Goal: Information Seeking & Learning: Find specific fact

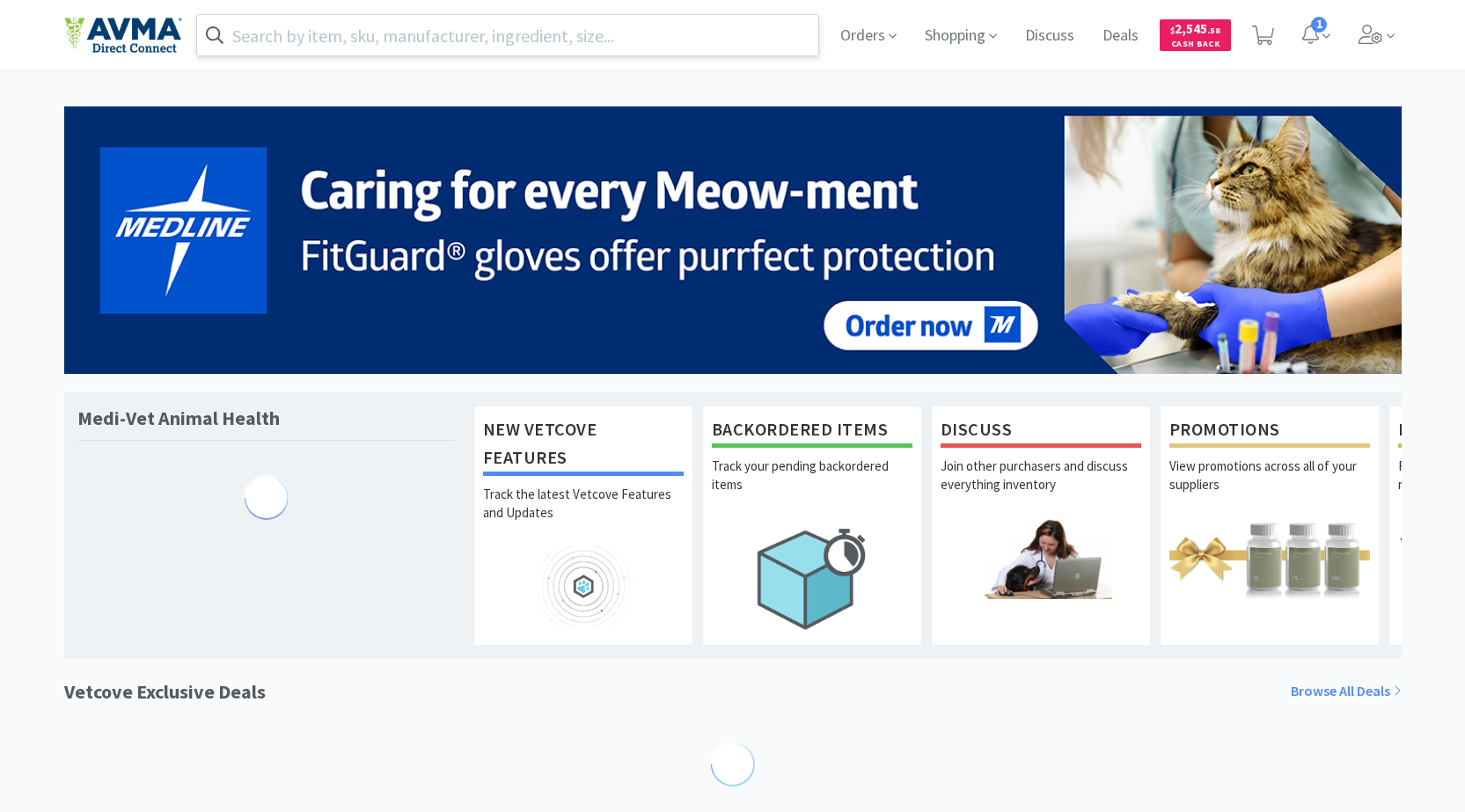
click at [443, 31] on input "text" at bounding box center [507, 35] width 622 height 40
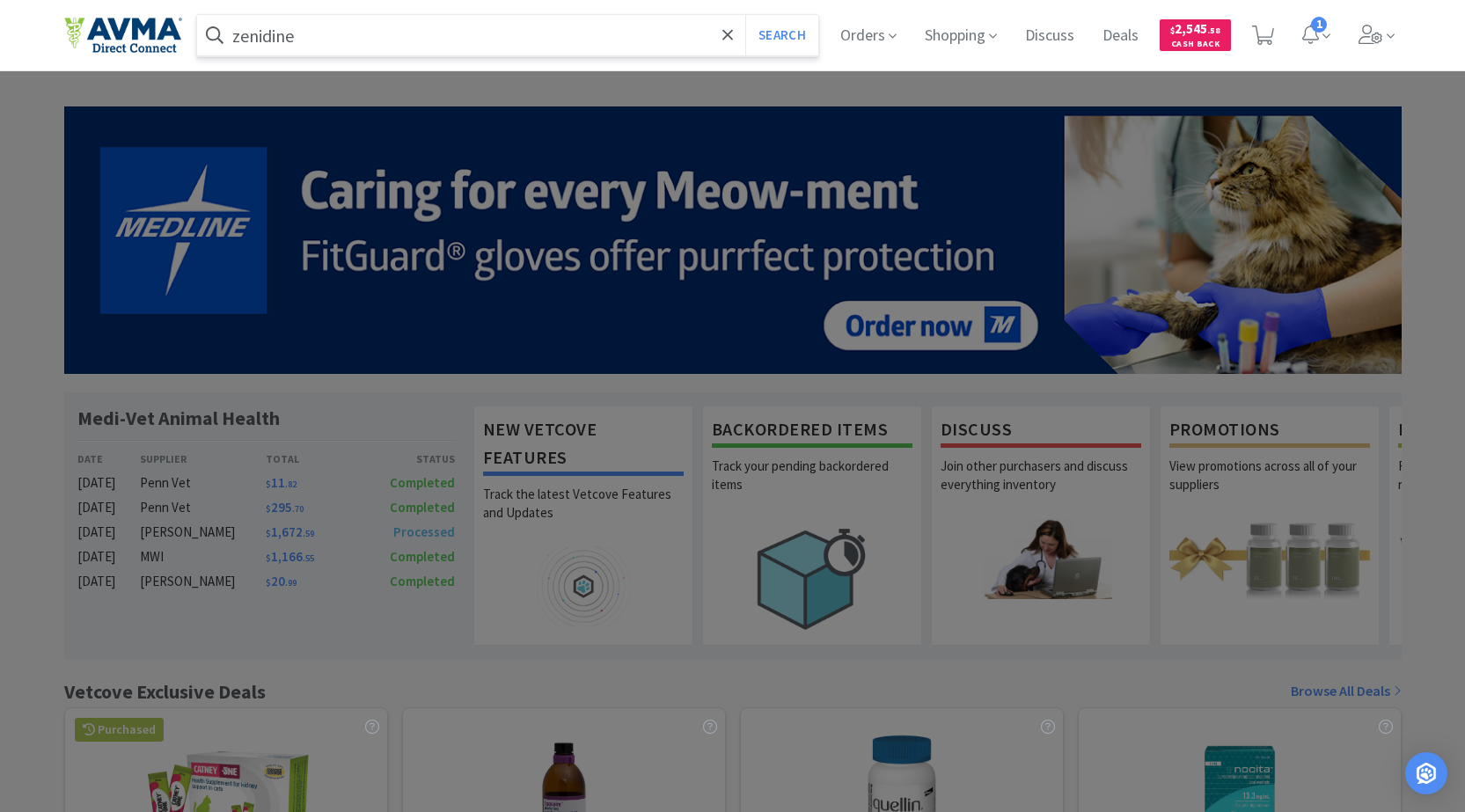
type input "zenidine"
click at [746, 15] on button "Search" at bounding box center [782, 35] width 73 height 40
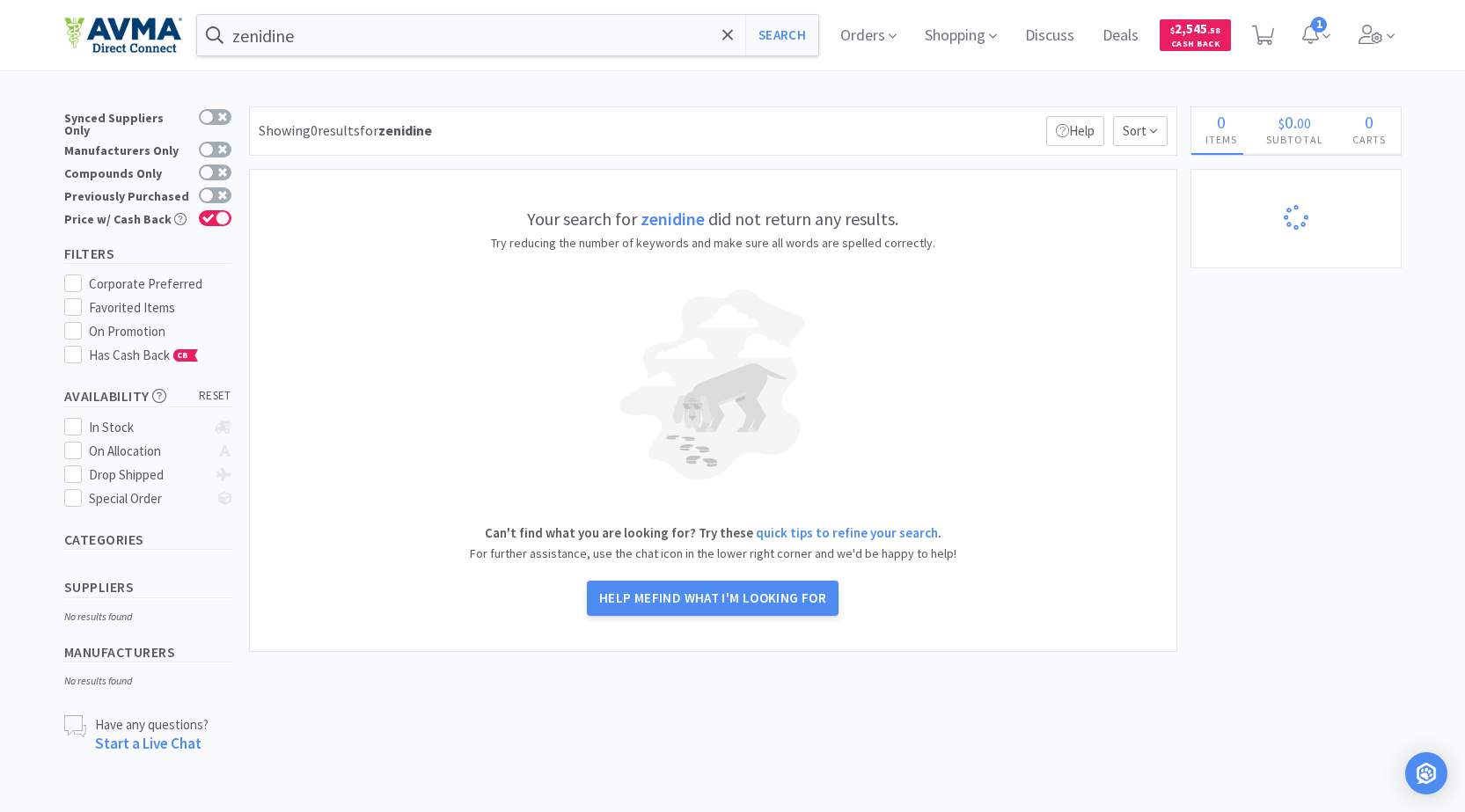
select select "6"
select select "2"
select select "1"
select select "4"
select select "2"
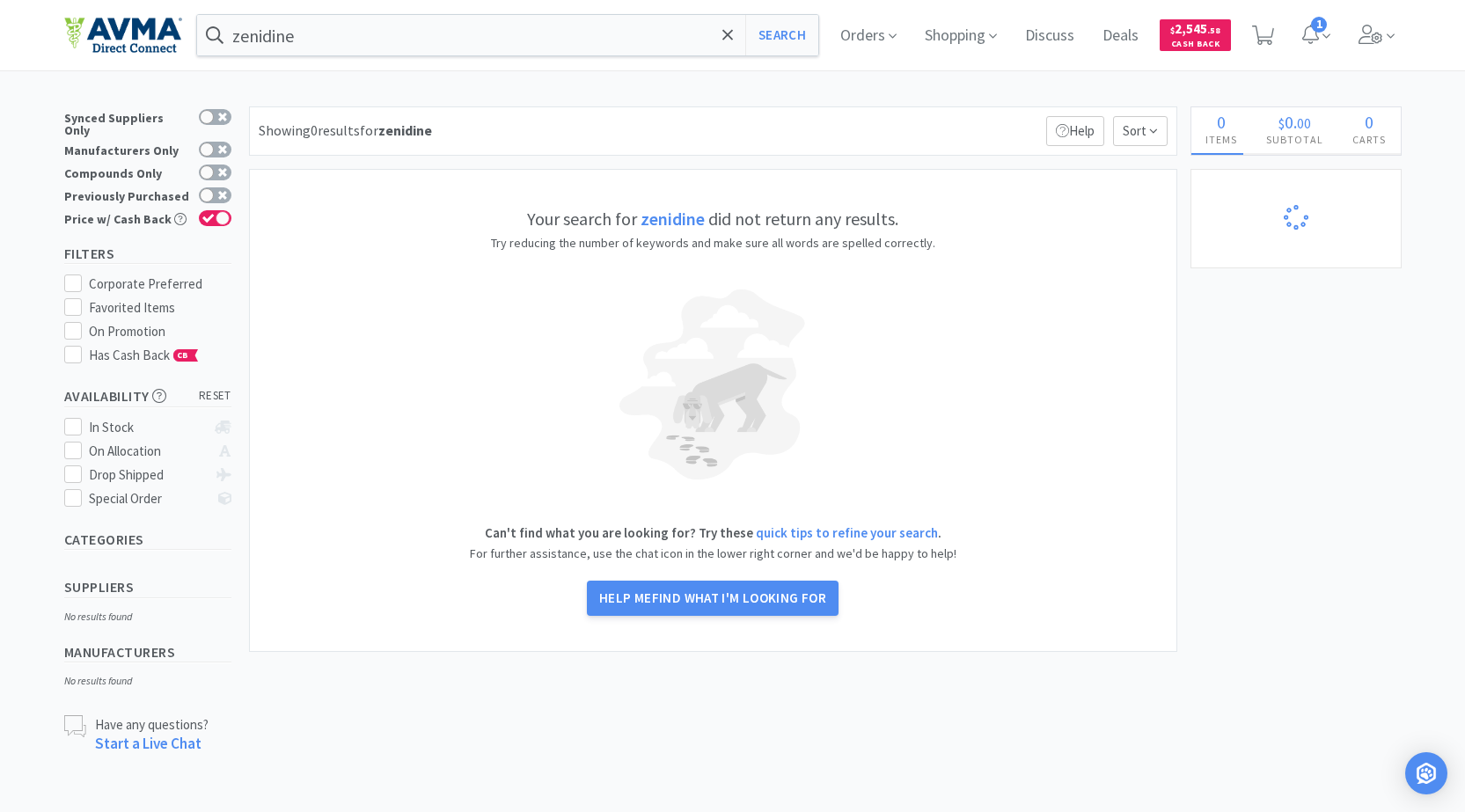
select select "1"
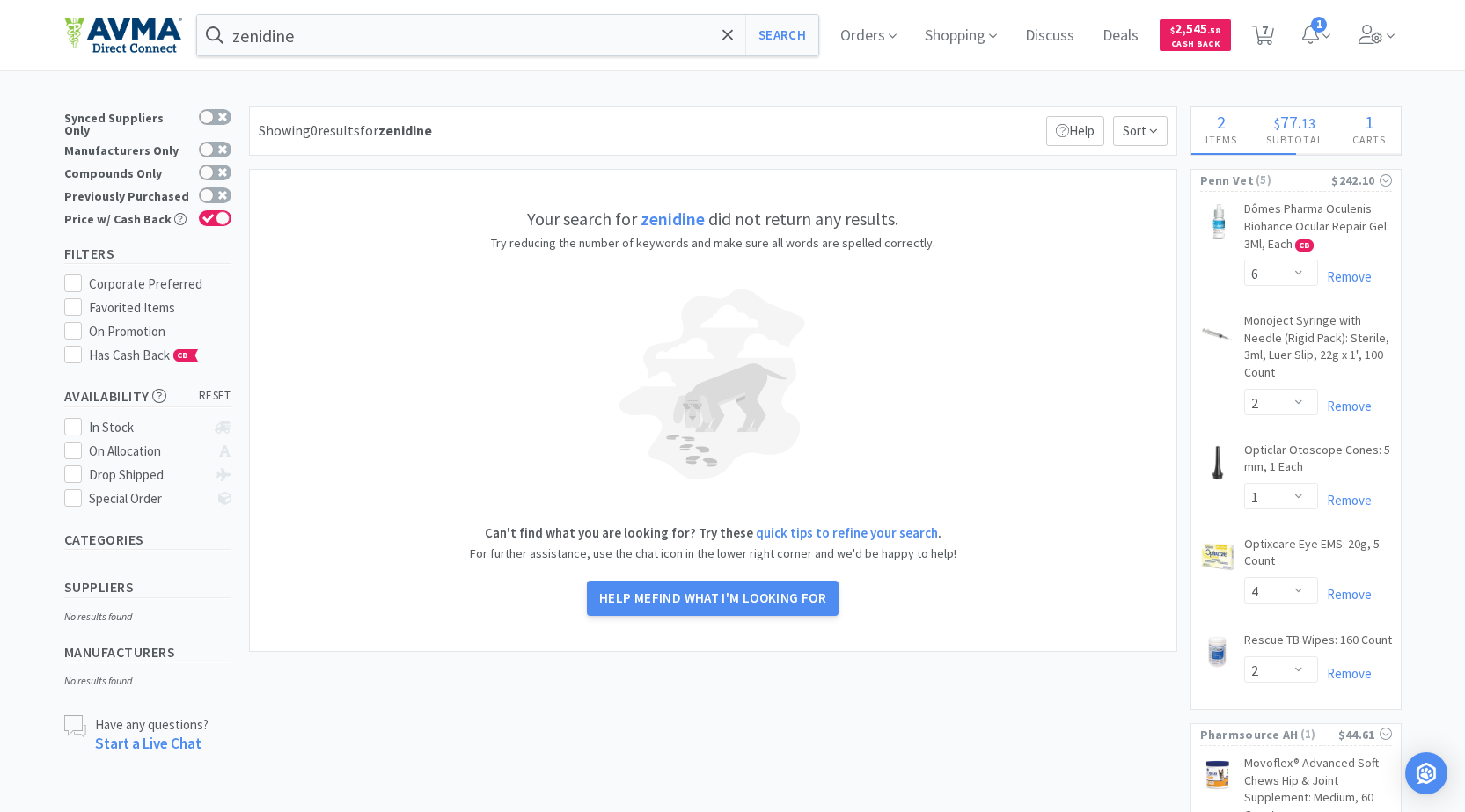
select select "3"
select select "1"
select select "8"
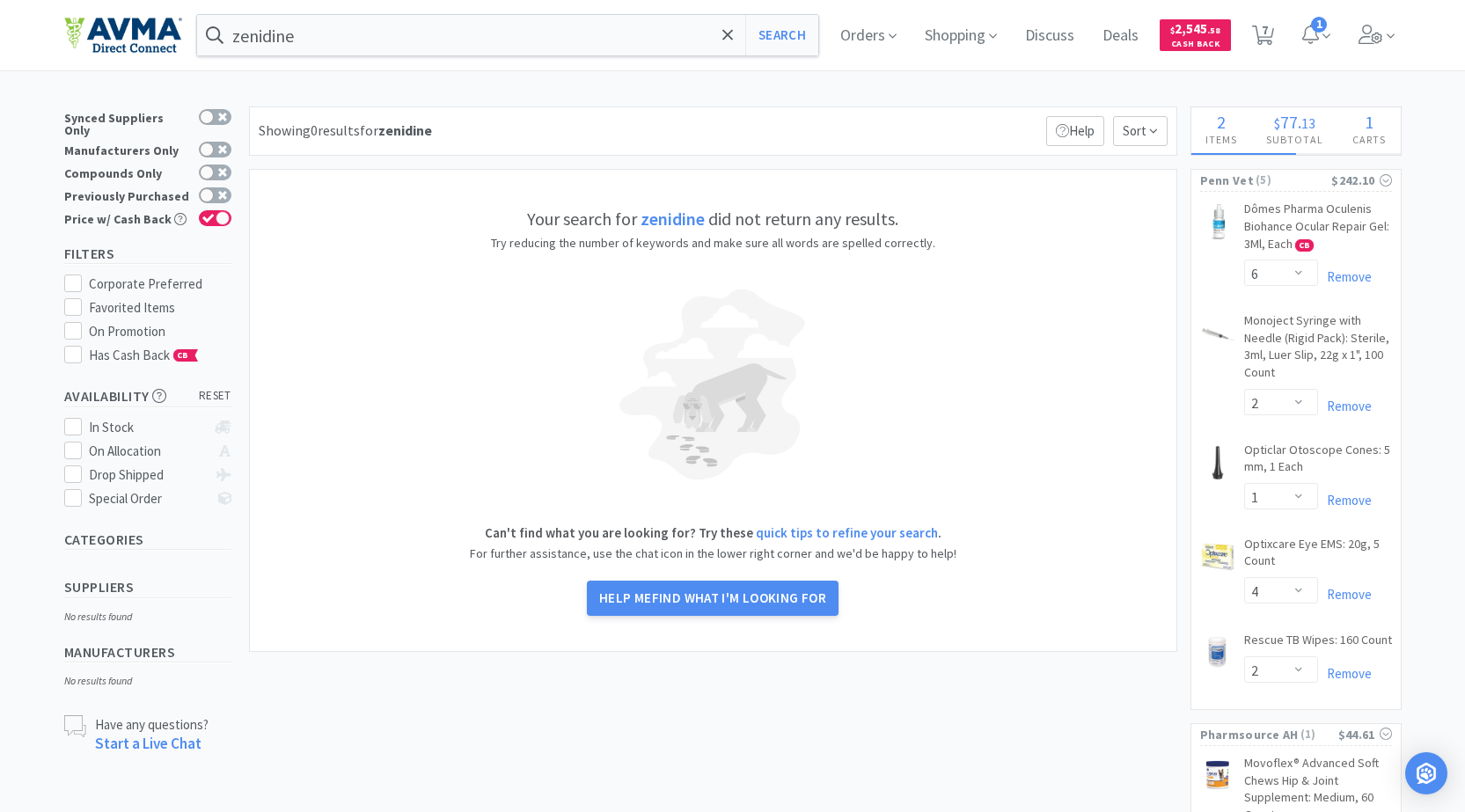
select select "1"
select select "5"
select select "4"
select select "1"
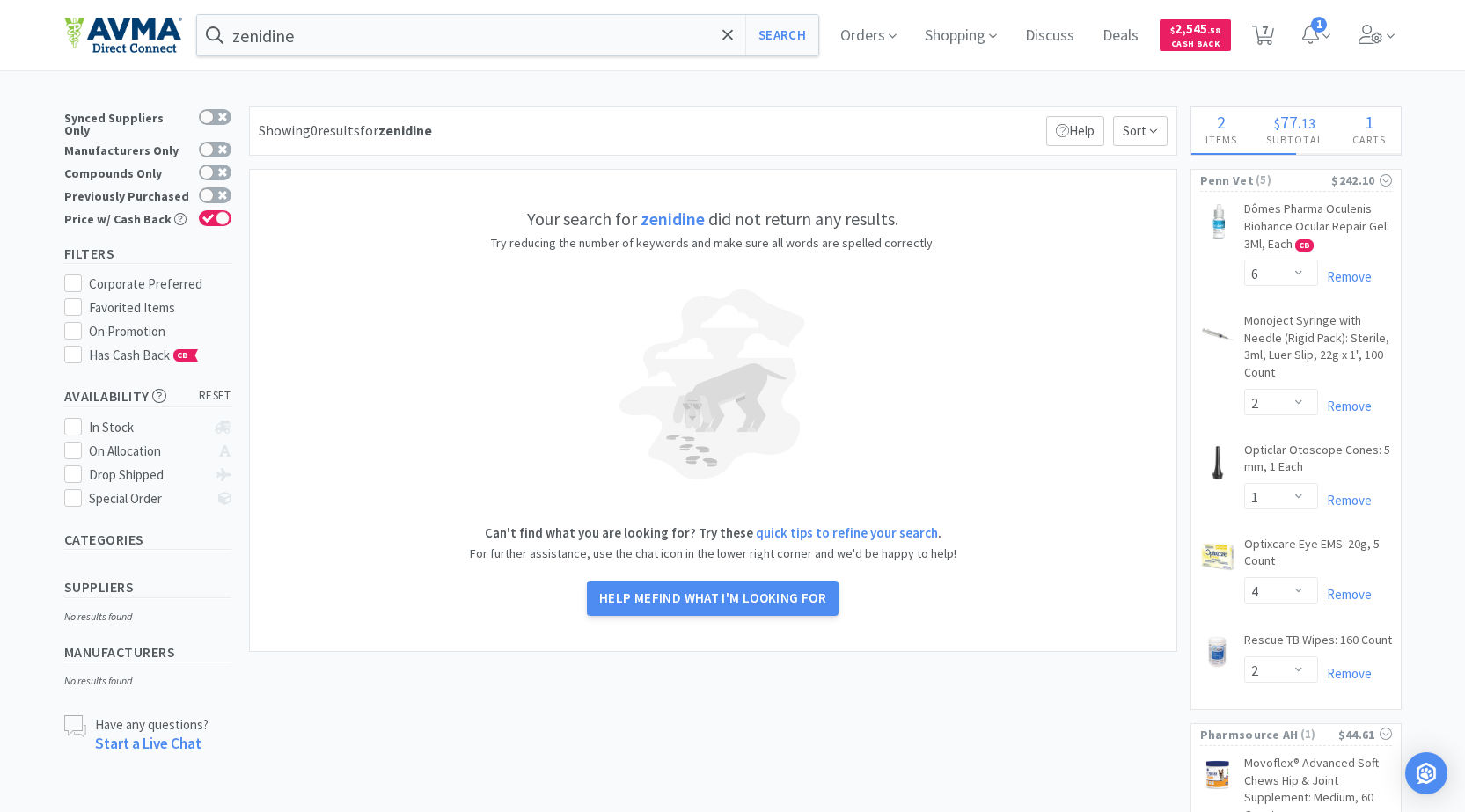
select select "10"
select select "1"
select select "2"
select select "4"
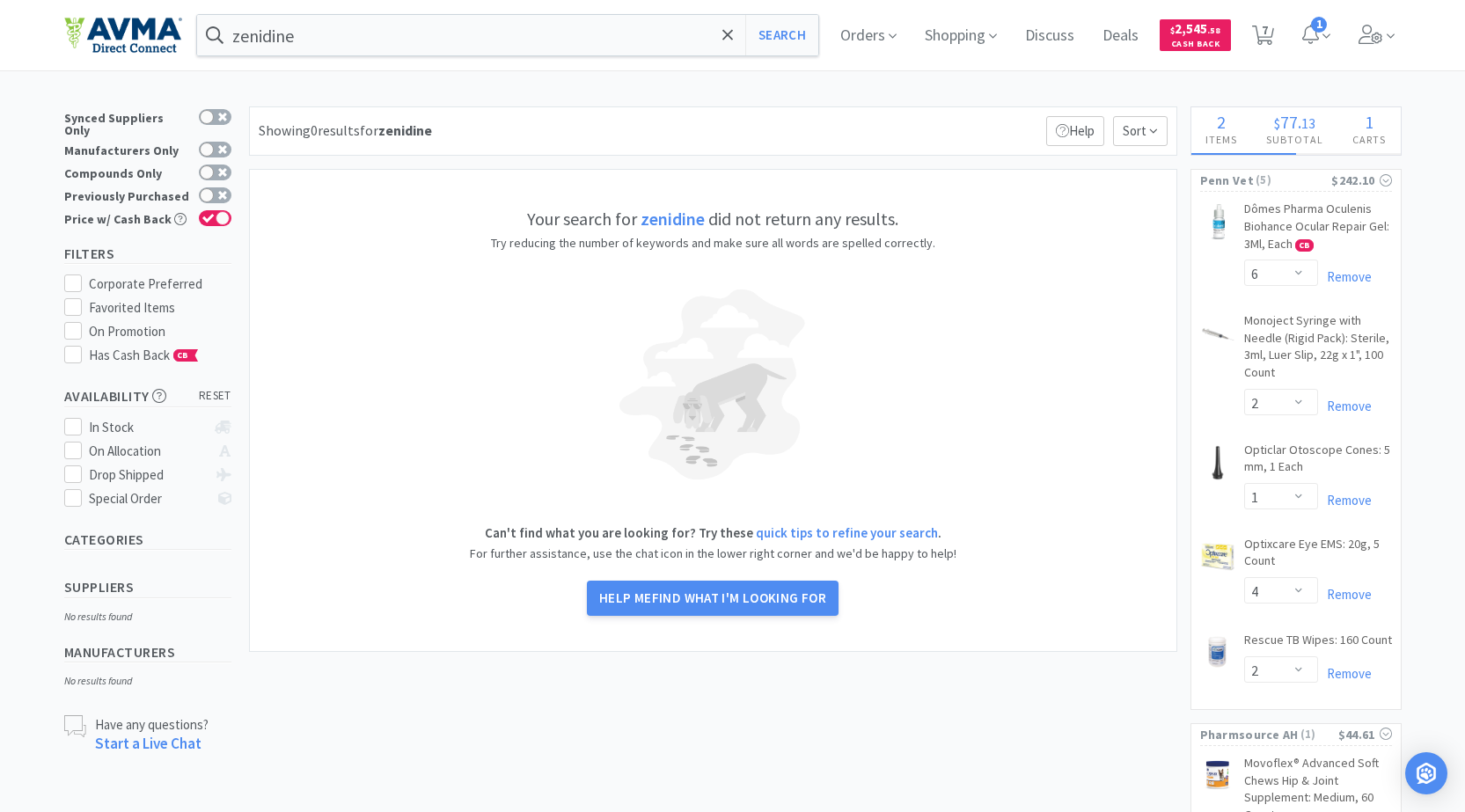
select select "2"
select select "1"
select select "2"
select select "1"
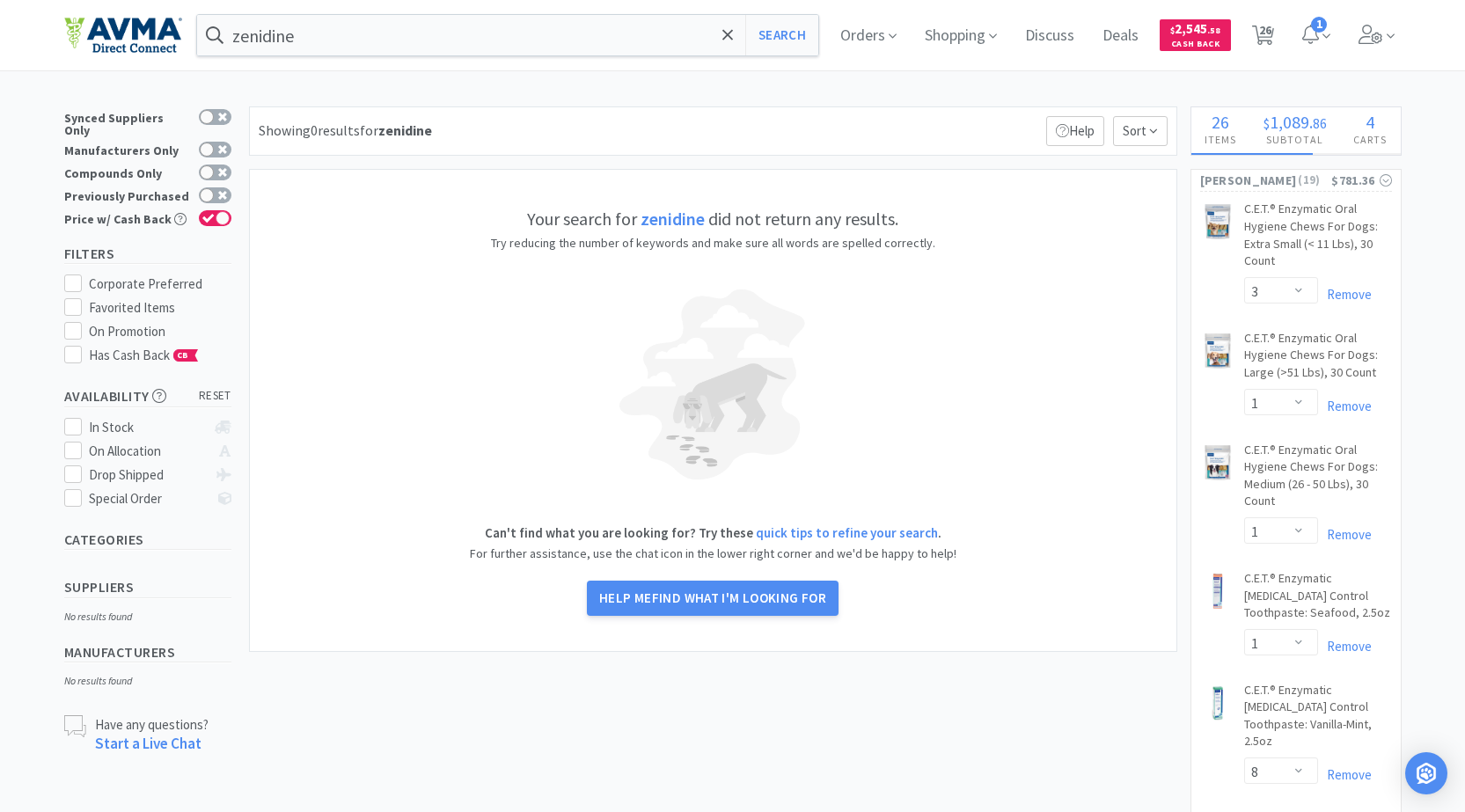
drag, startPoint x: 718, startPoint y: 596, endPoint x: 853, endPoint y: 417, distance: 224.2
click at [719, 595] on span "find what I'm looking for" at bounding box center [739, 598] width 174 height 17
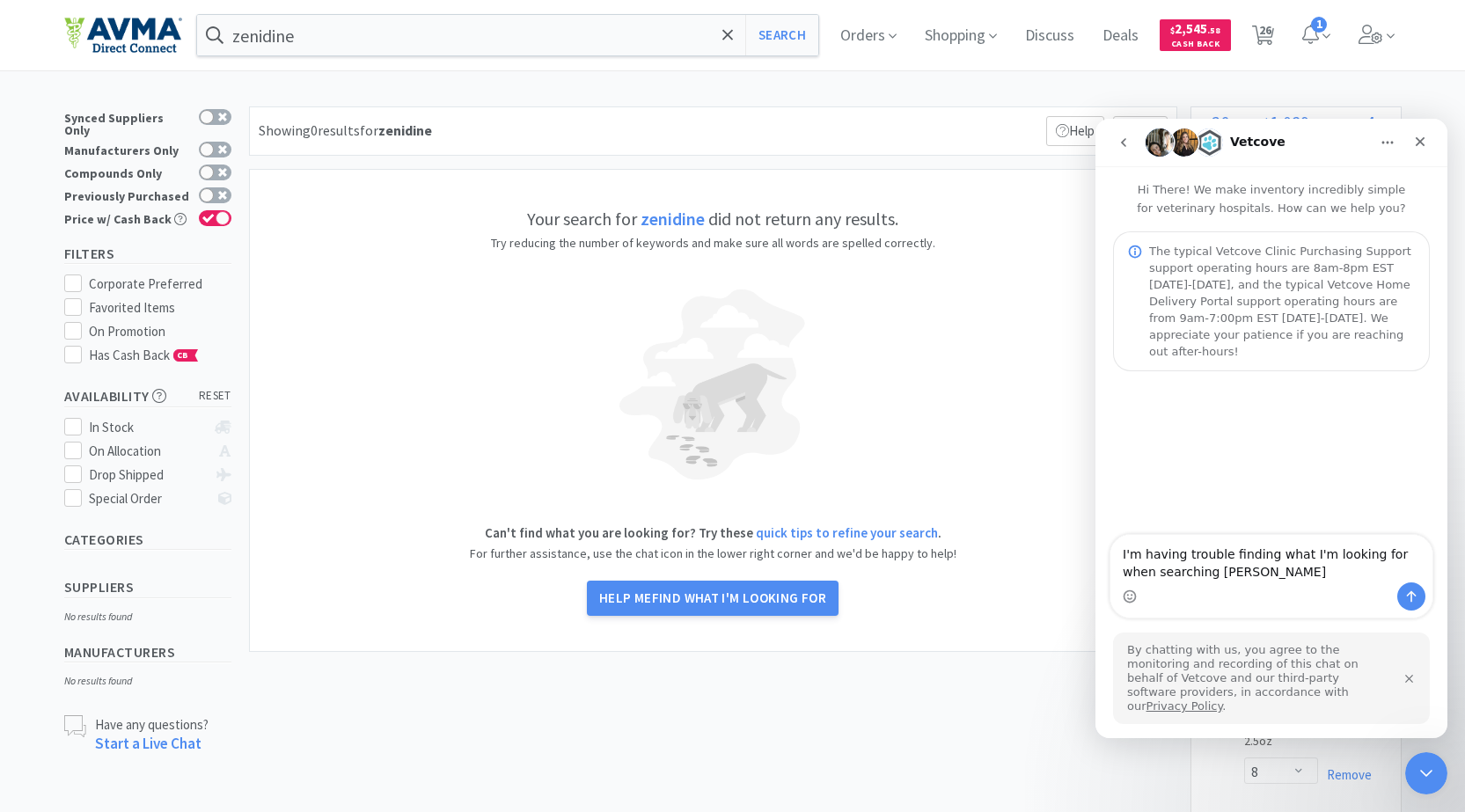
select select "2"
select select "1"
select select "2"
select select "3"
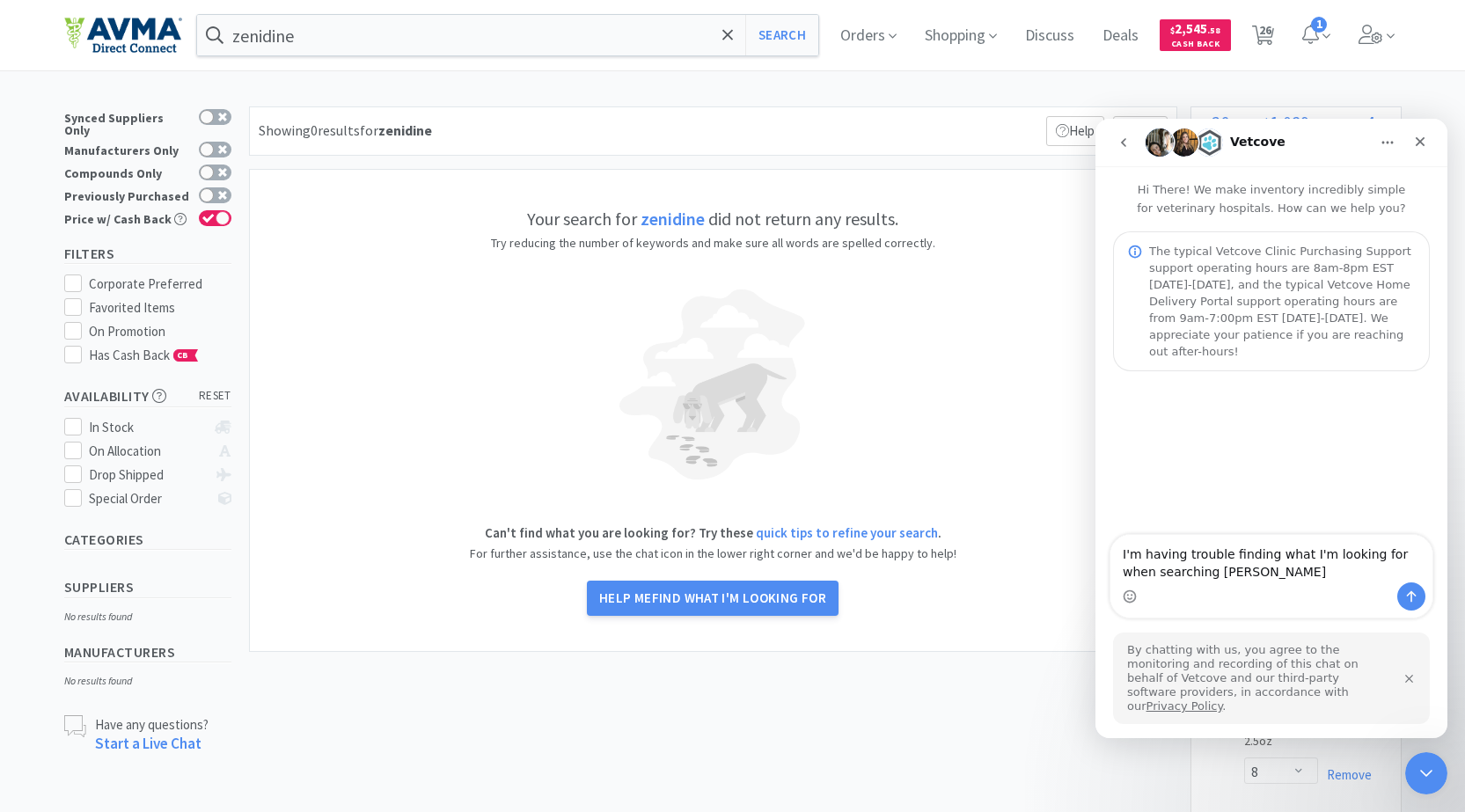
select select "2"
select select "1"
select select "4"
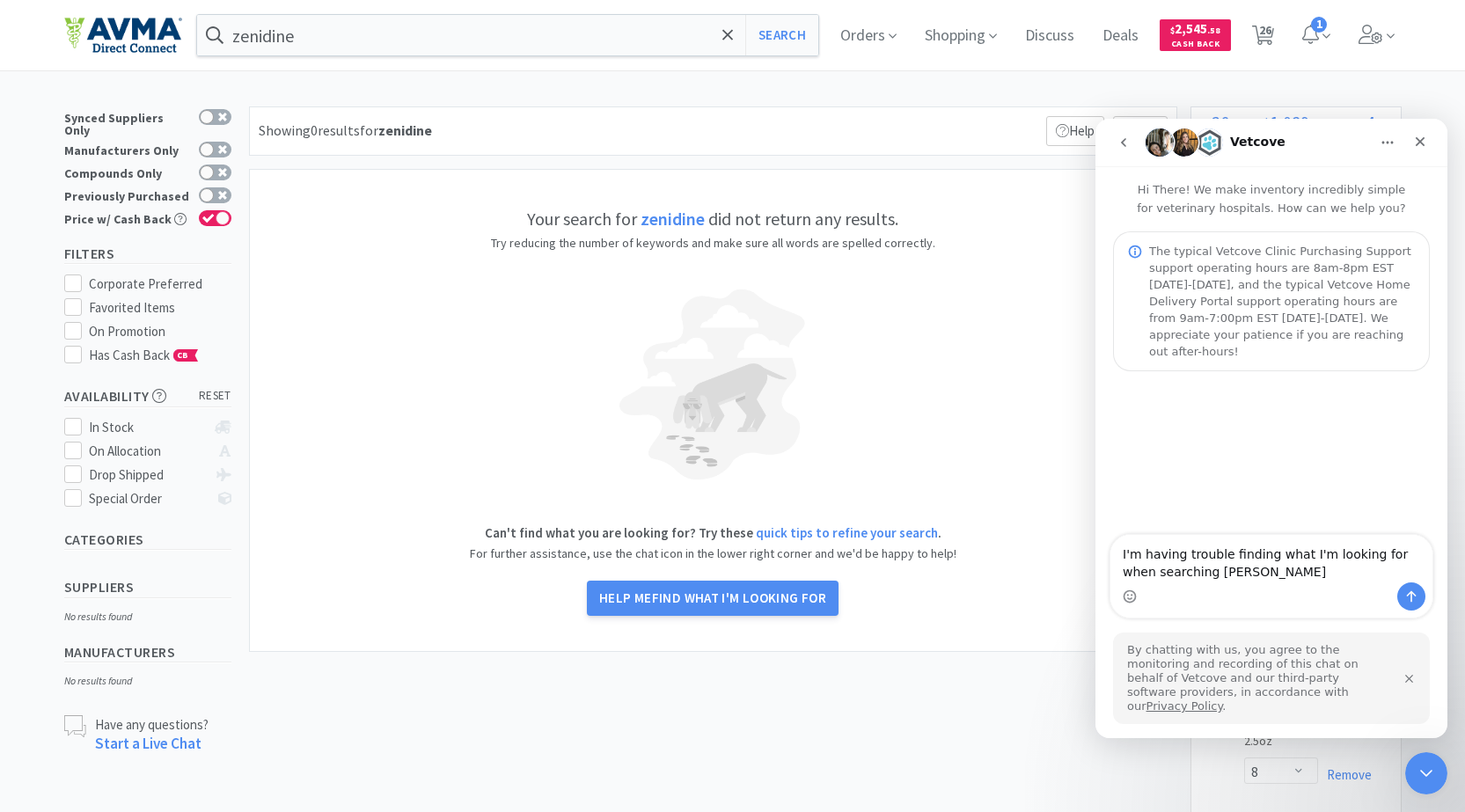
select select "1"
select select "2"
select select "1"
select select "10"
select select "3"
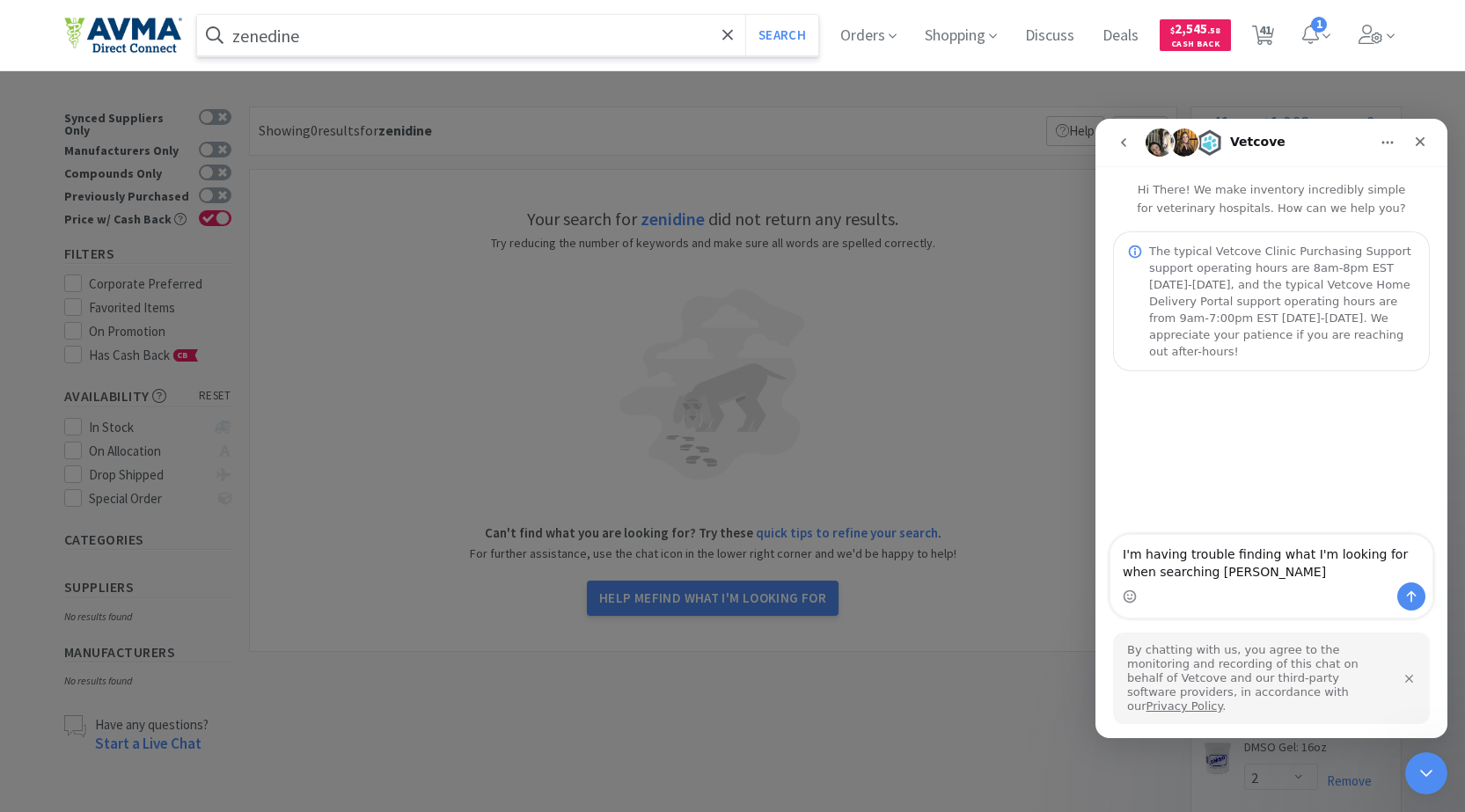
click at [746, 15] on button "Search" at bounding box center [782, 35] width 73 height 40
type input "zinedine"
click at [746, 15] on button "Search" at bounding box center [782, 35] width 73 height 40
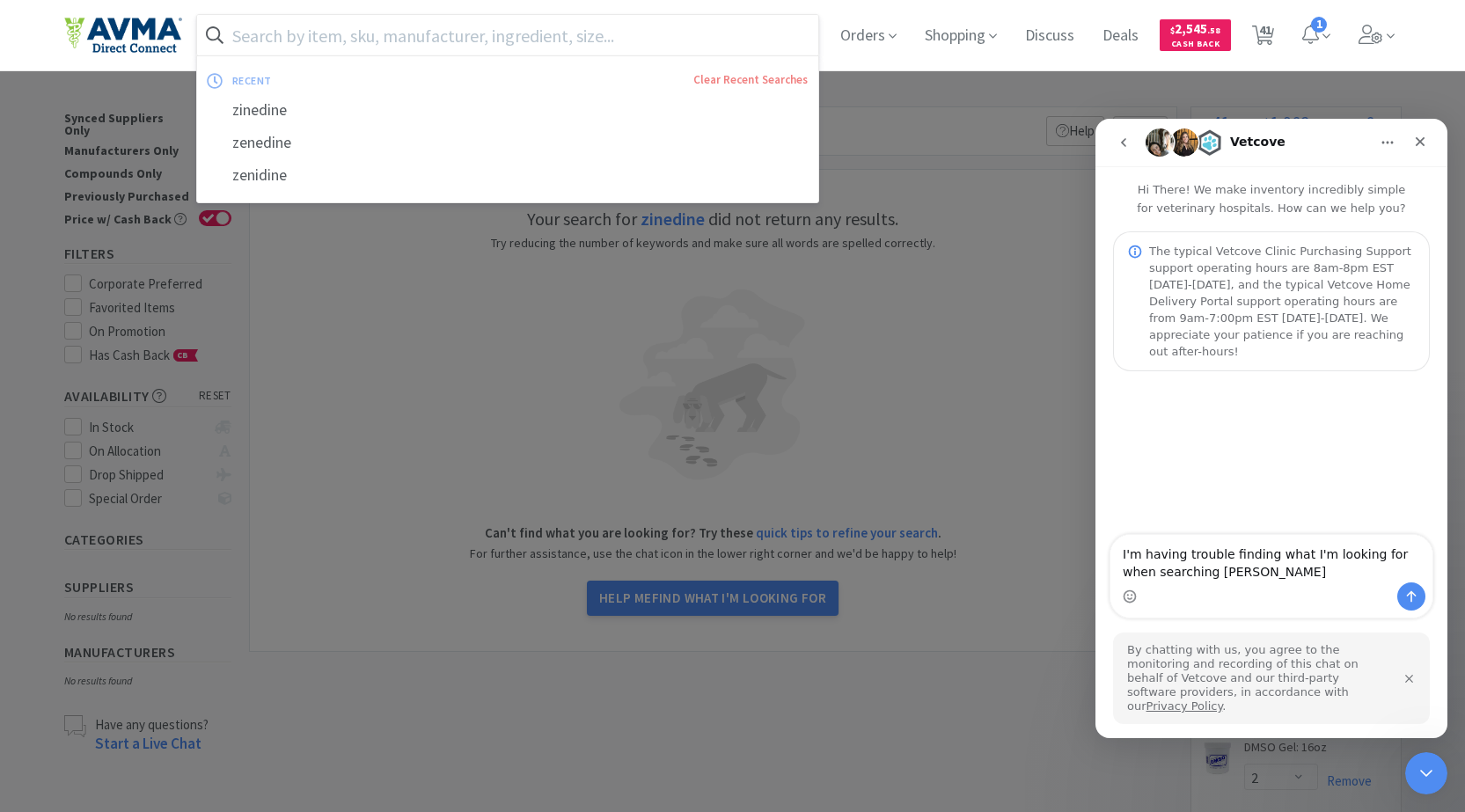
paste input "zearalenone"
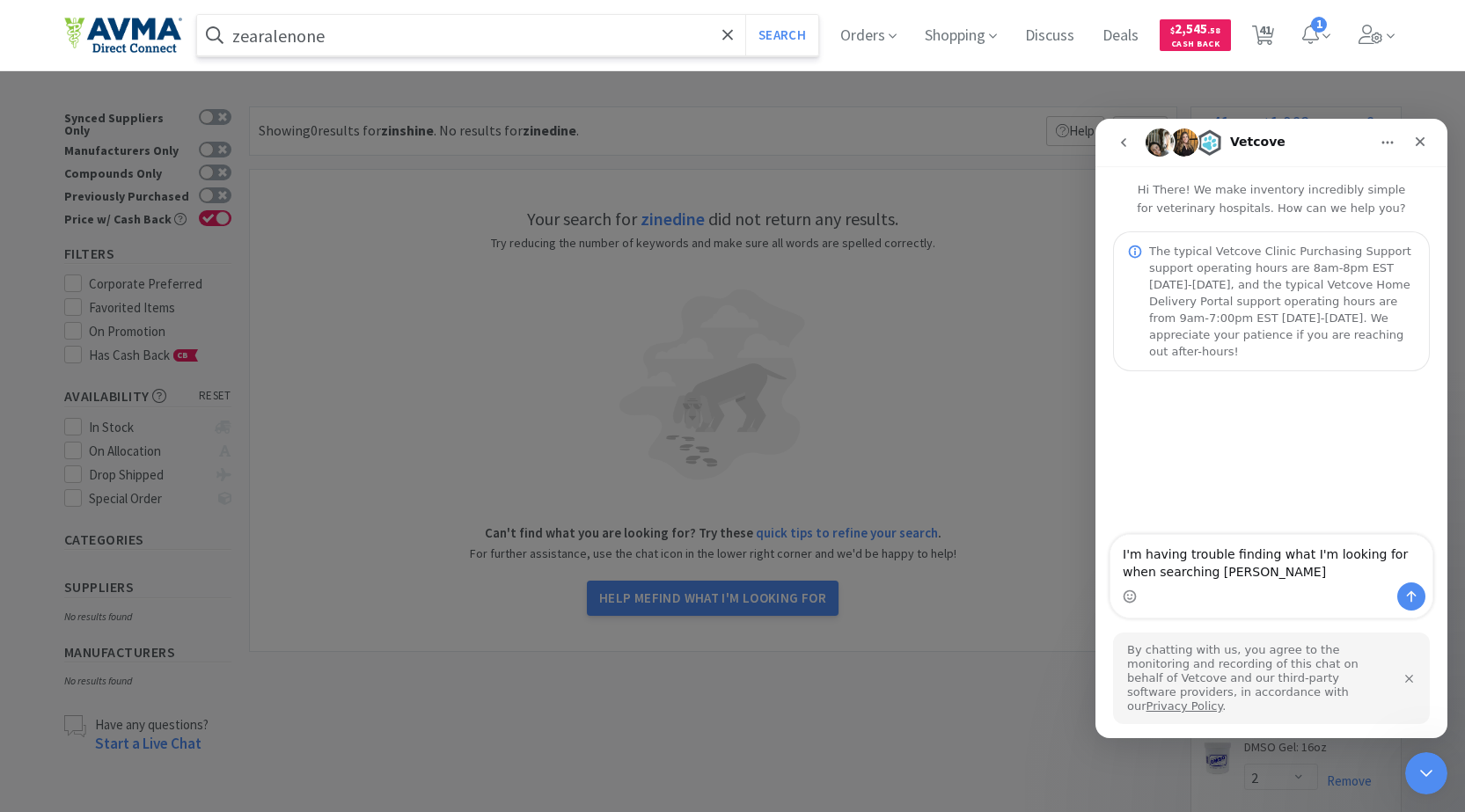
click at [746, 15] on button "Search" at bounding box center [782, 35] width 73 height 40
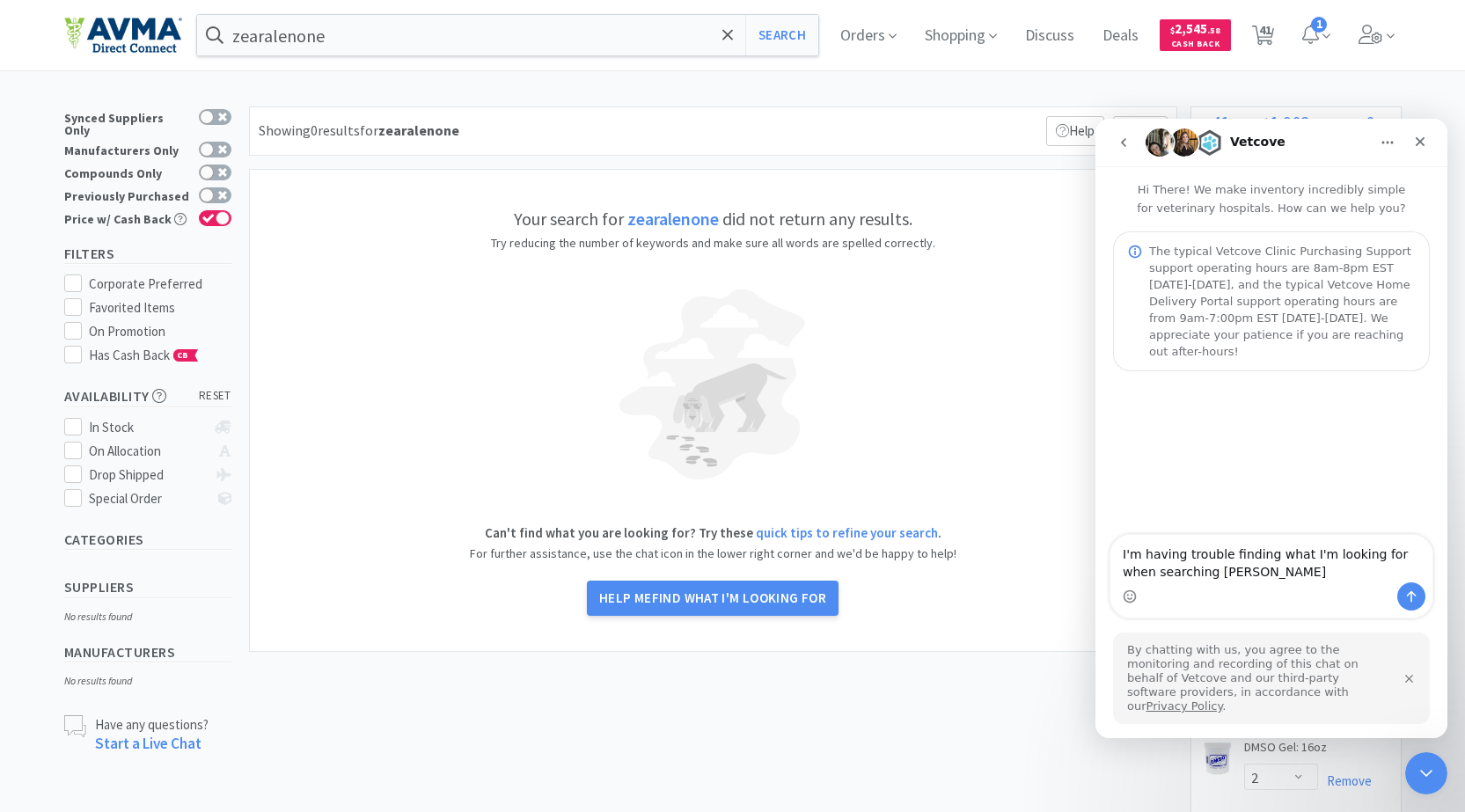
click at [666, 220] on strong "zearalenone" at bounding box center [673, 218] width 92 height 22
click at [1421, 149] on div "Close" at bounding box center [1420, 142] width 32 height 32
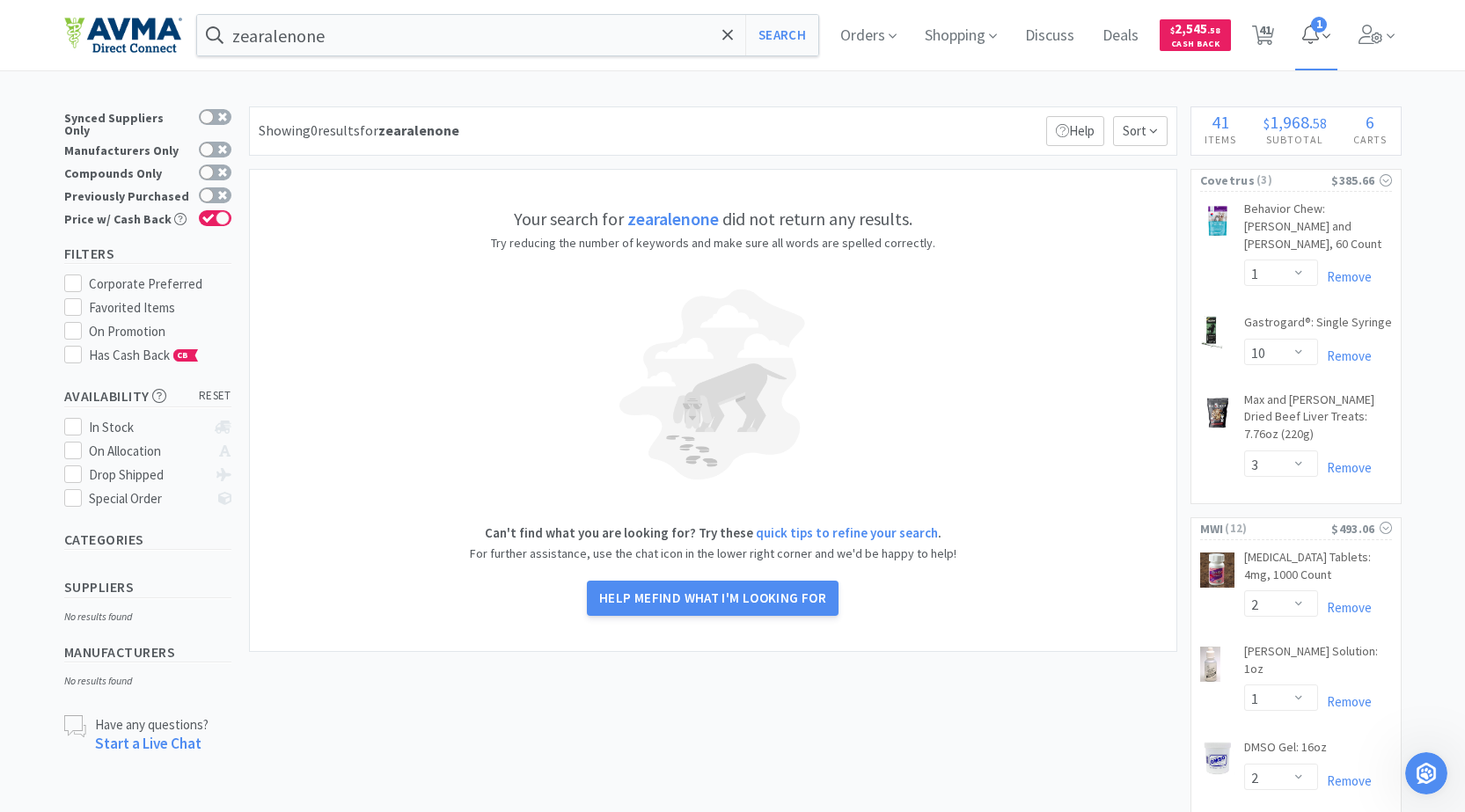
click at [1314, 37] on icon at bounding box center [1310, 34] width 17 height 20
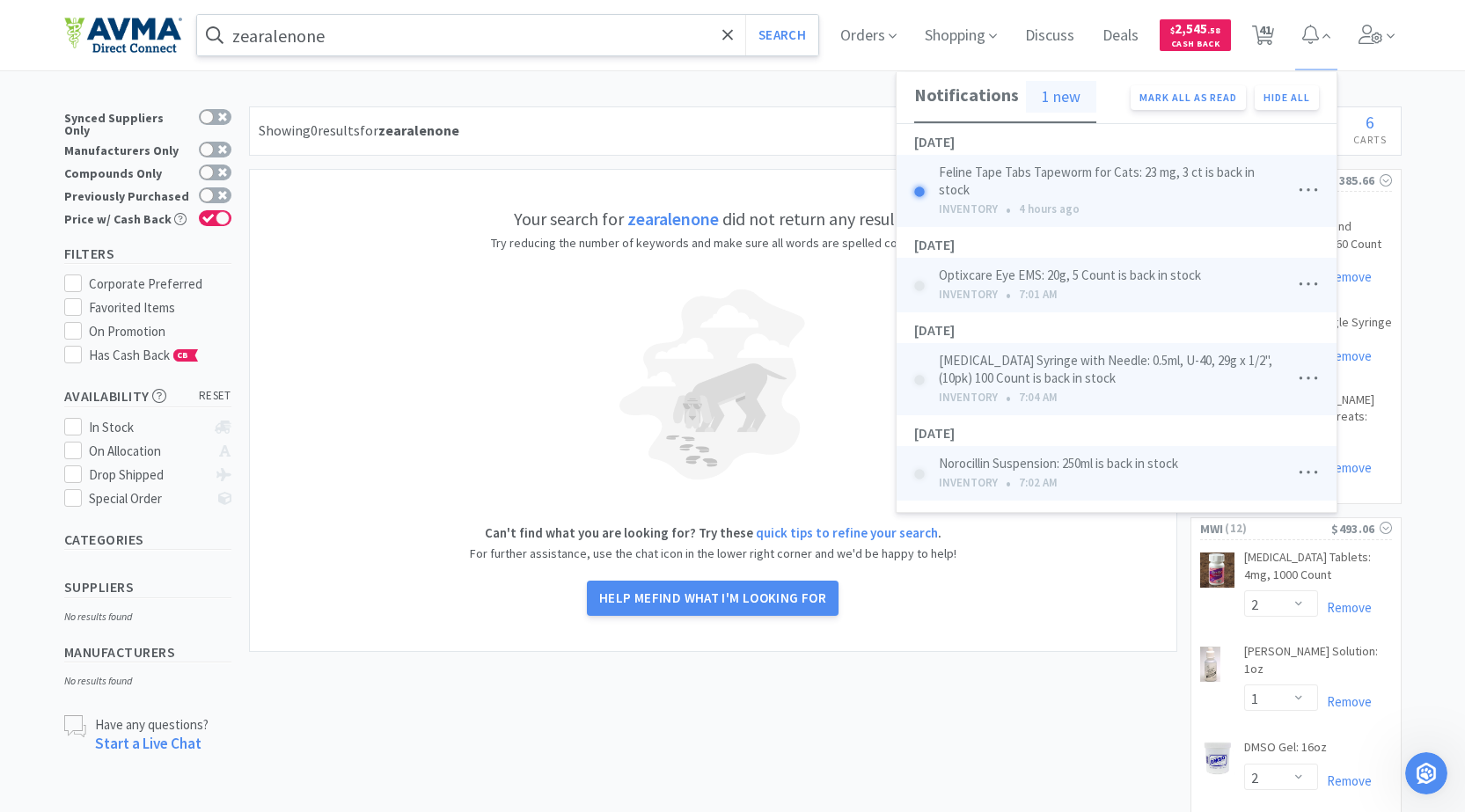
click at [449, 43] on input "zearalenone" at bounding box center [507, 35] width 622 height 40
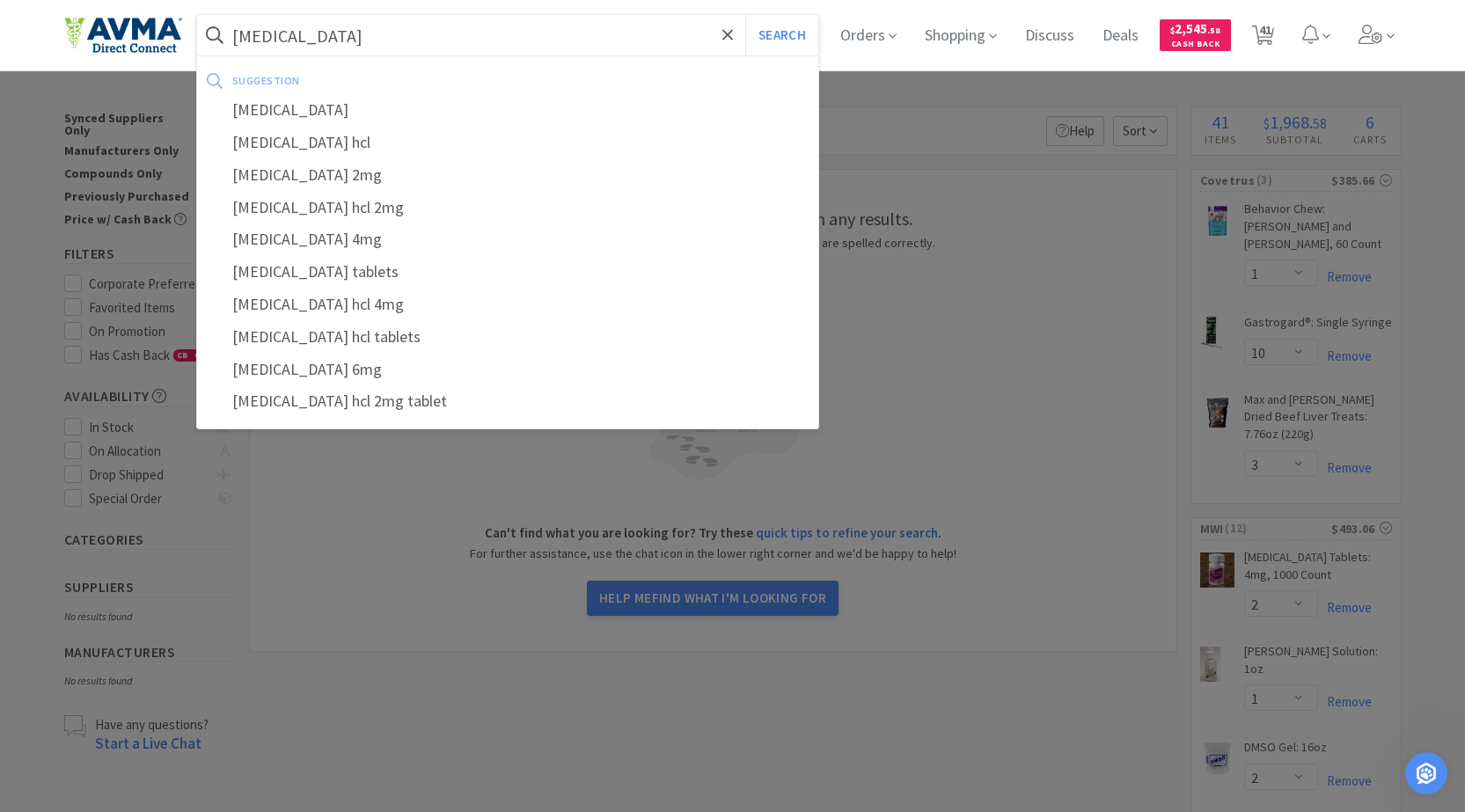
click at [746, 15] on button "Search" at bounding box center [782, 35] width 73 height 40
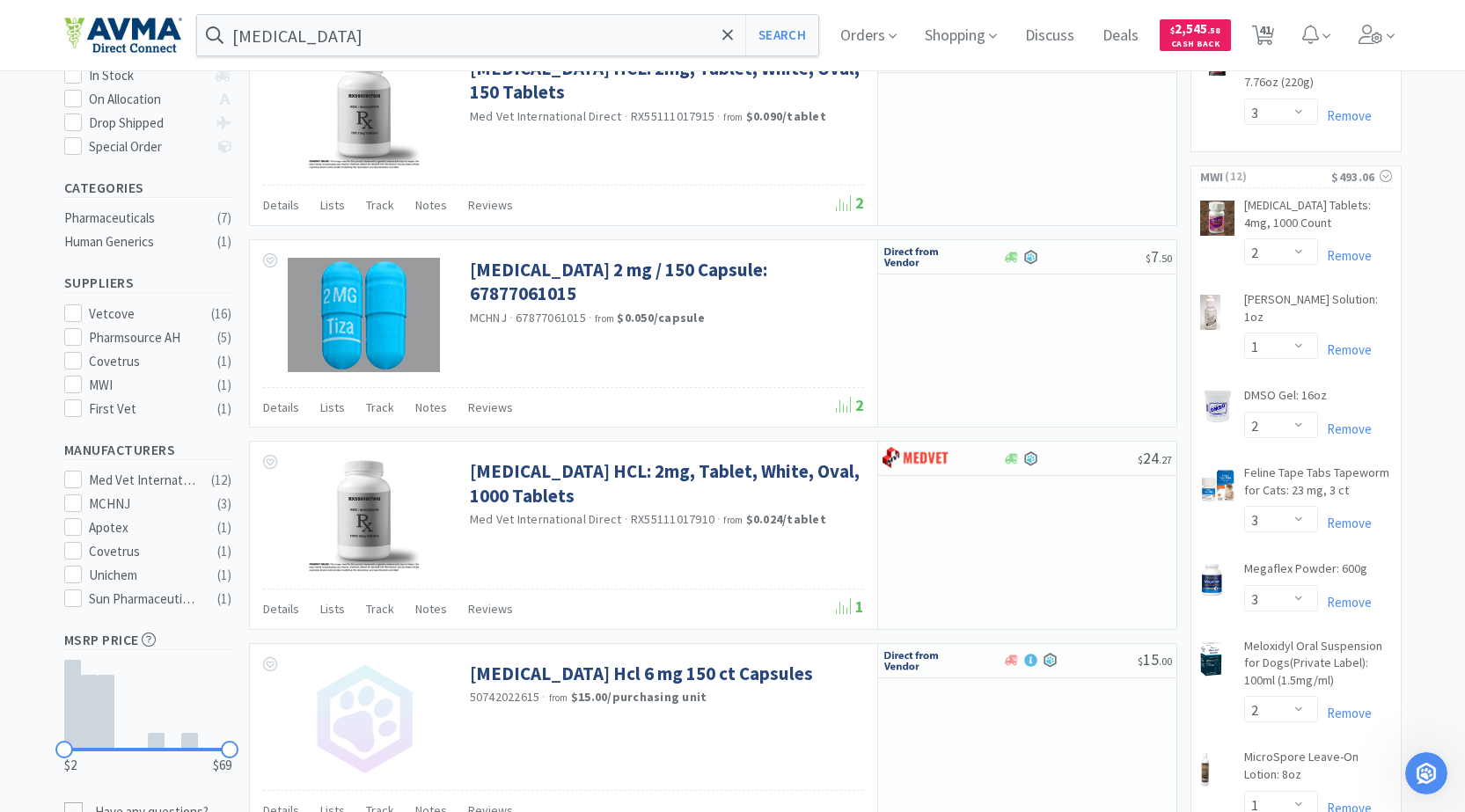
scroll to position [88, 0]
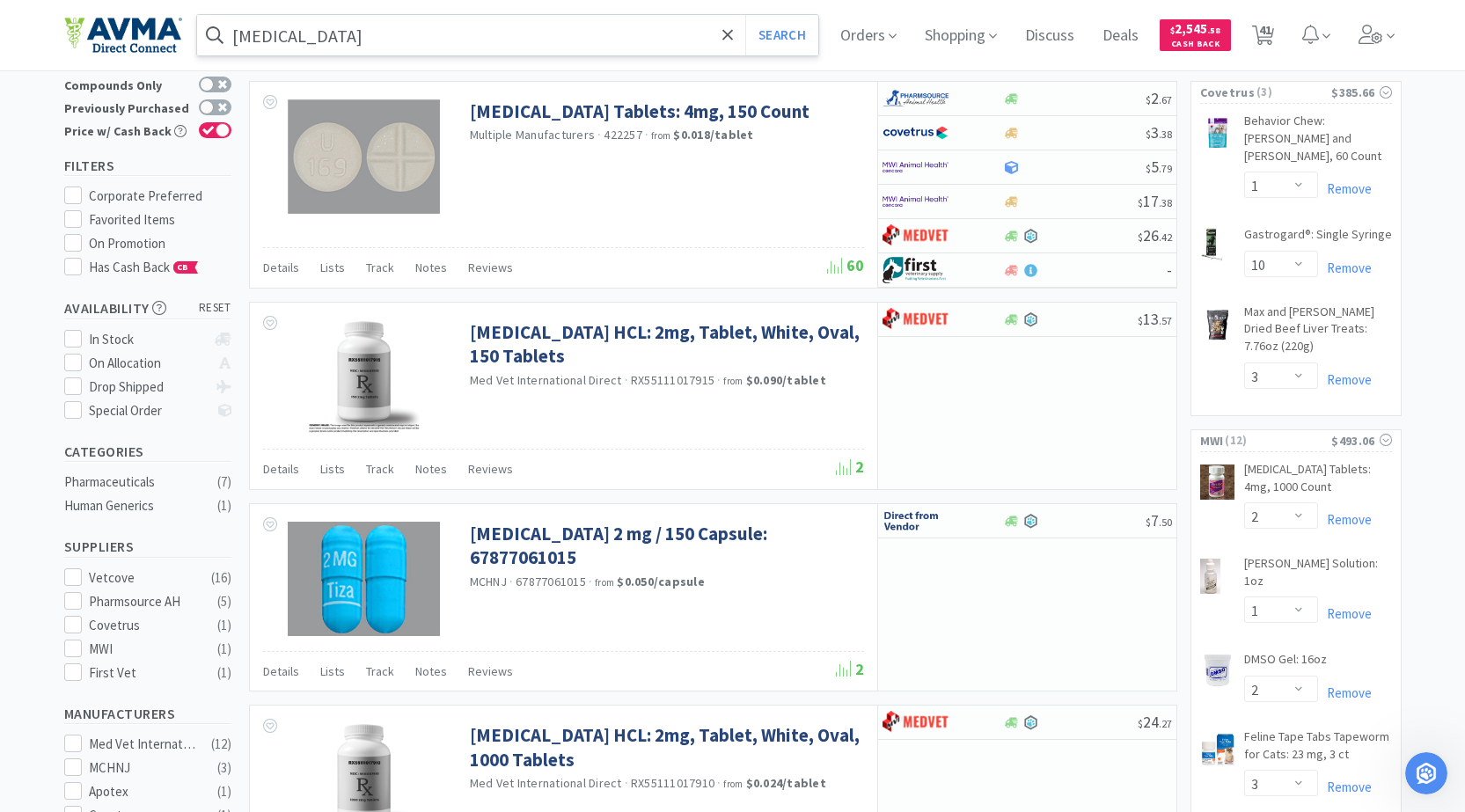
click at [481, 49] on input "[MEDICAL_DATA]" at bounding box center [507, 35] width 622 height 40
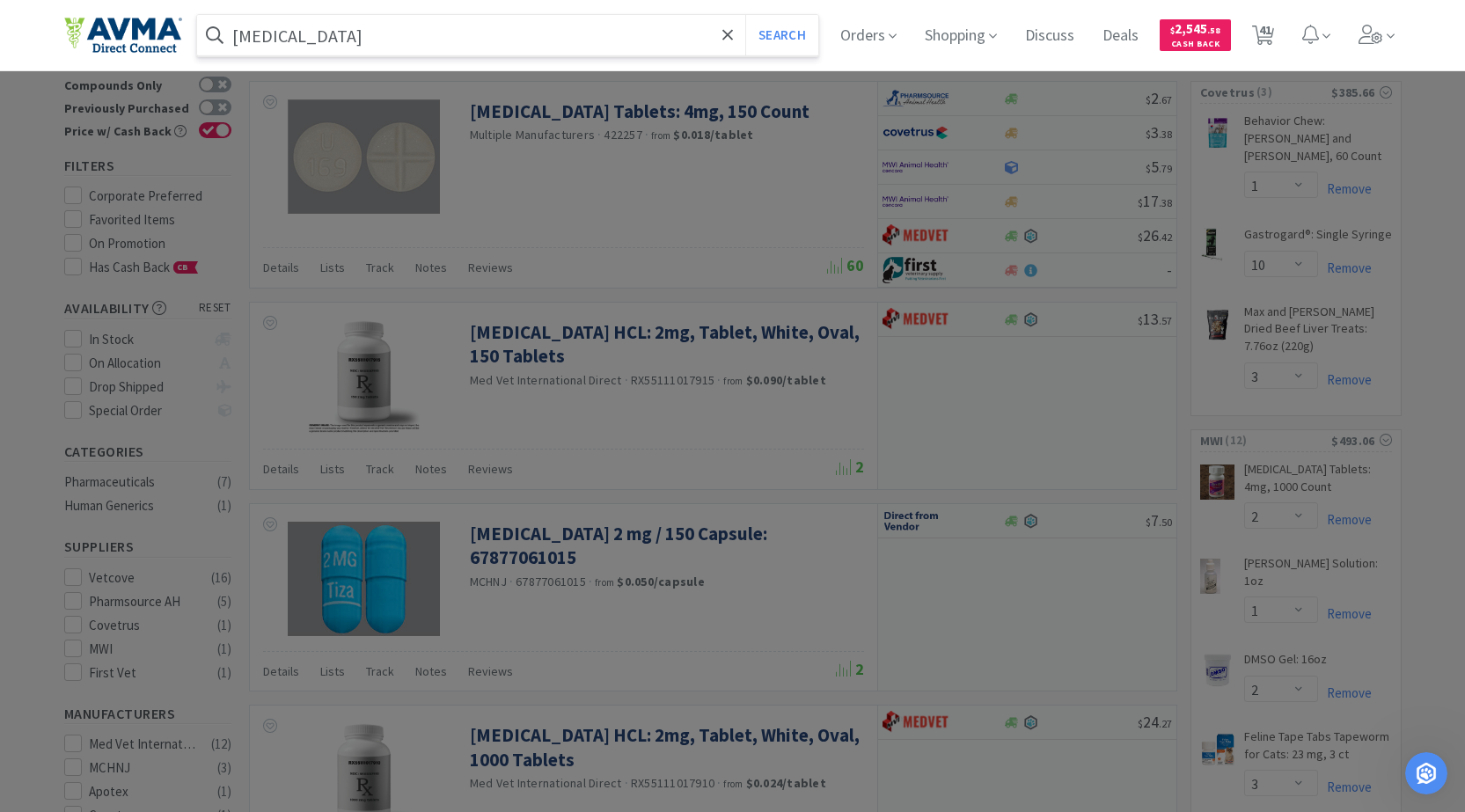
type input "[MEDICAL_DATA]"
click at [746, 15] on button "Search" at bounding box center [782, 35] width 73 height 40
